Goal: Task Accomplishment & Management: Use online tool/utility

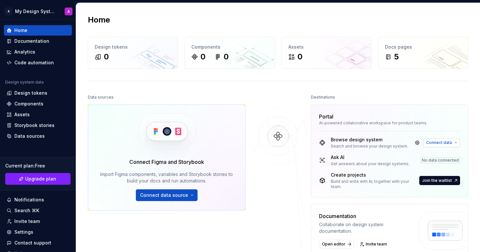
click at [441, 144] on span "Connect data" at bounding box center [439, 142] width 26 height 5
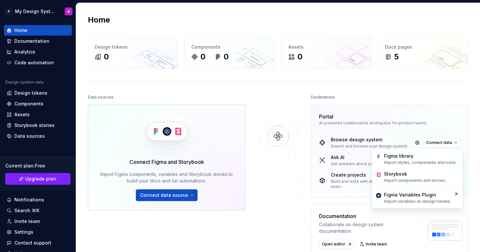
click at [451, 93] on div "Destinations" at bounding box center [390, 97] width 158 height 9
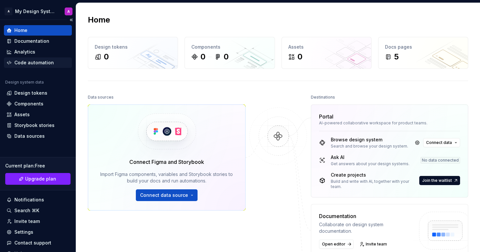
click at [31, 64] on div "Code automation" at bounding box center [33, 62] width 39 height 7
